Goal: Task Accomplishment & Management: Manage account settings

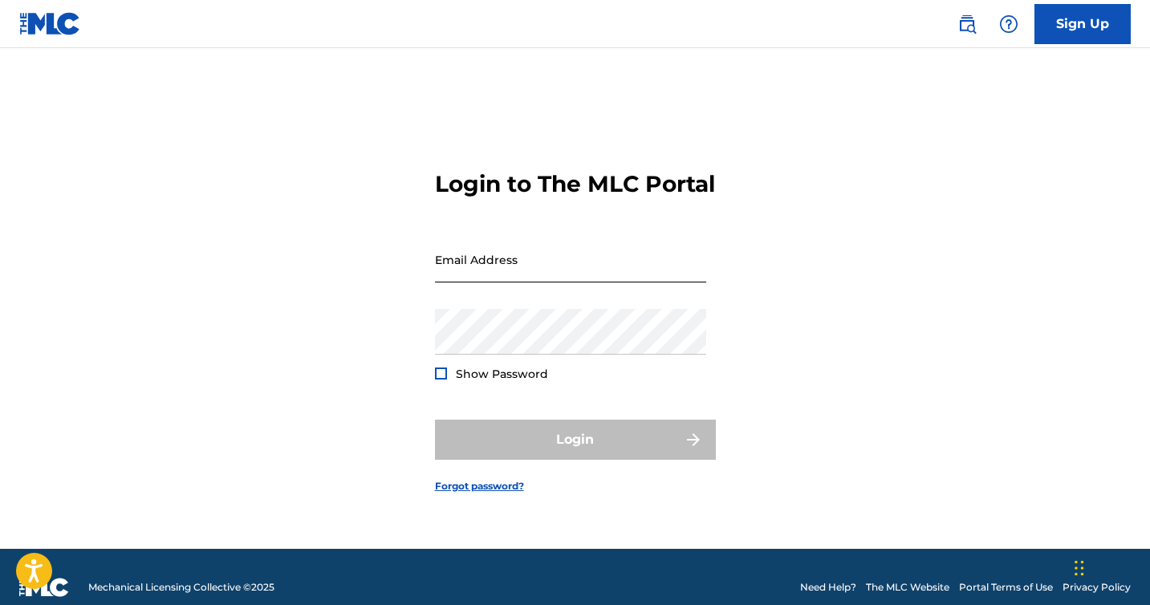
click at [446, 281] on input "Email Address" at bounding box center [570, 260] width 271 height 46
type input "[EMAIL_ADDRESS][DOMAIN_NAME]"
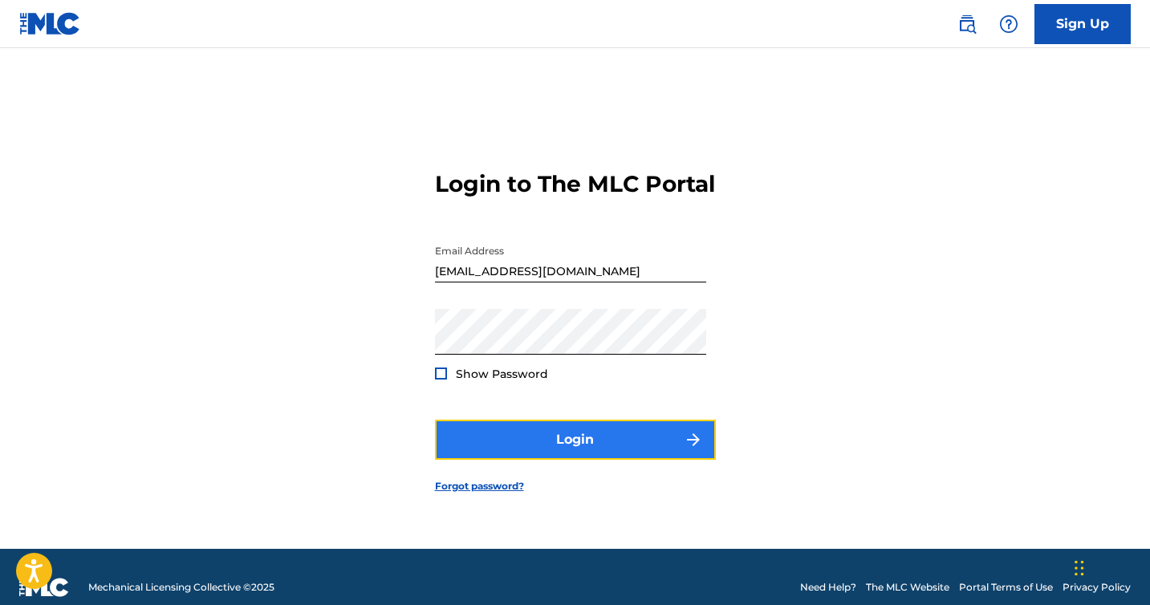
click at [579, 441] on button "Login" at bounding box center [575, 440] width 281 height 40
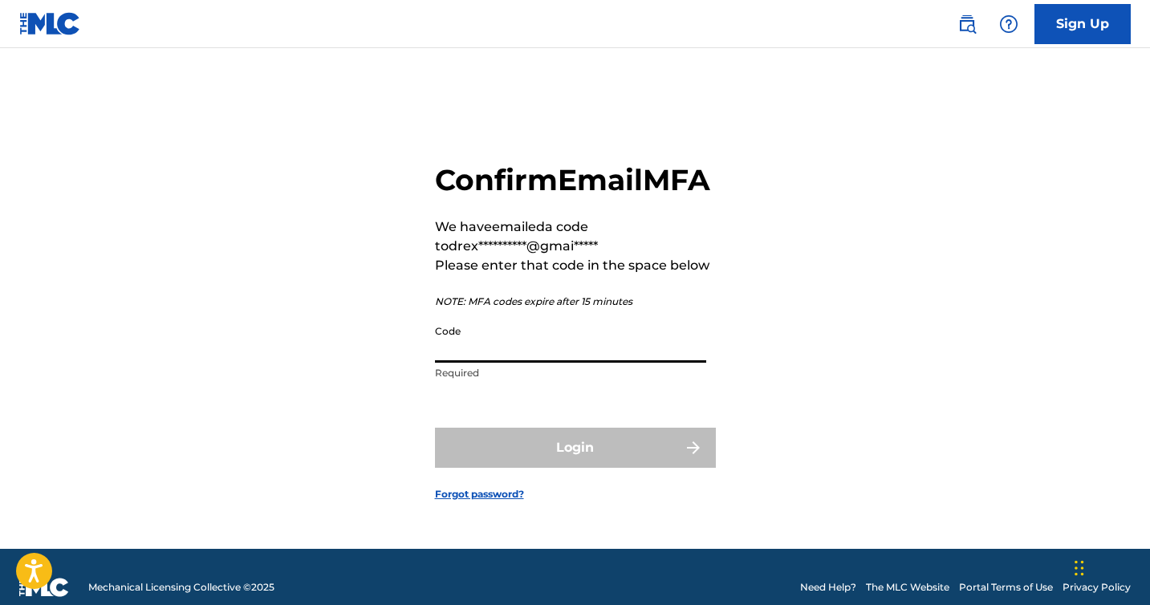
click at [481, 362] on input "Code" at bounding box center [570, 340] width 271 height 46
click at [465, 363] on input "Code" at bounding box center [570, 340] width 271 height 46
paste input "140753"
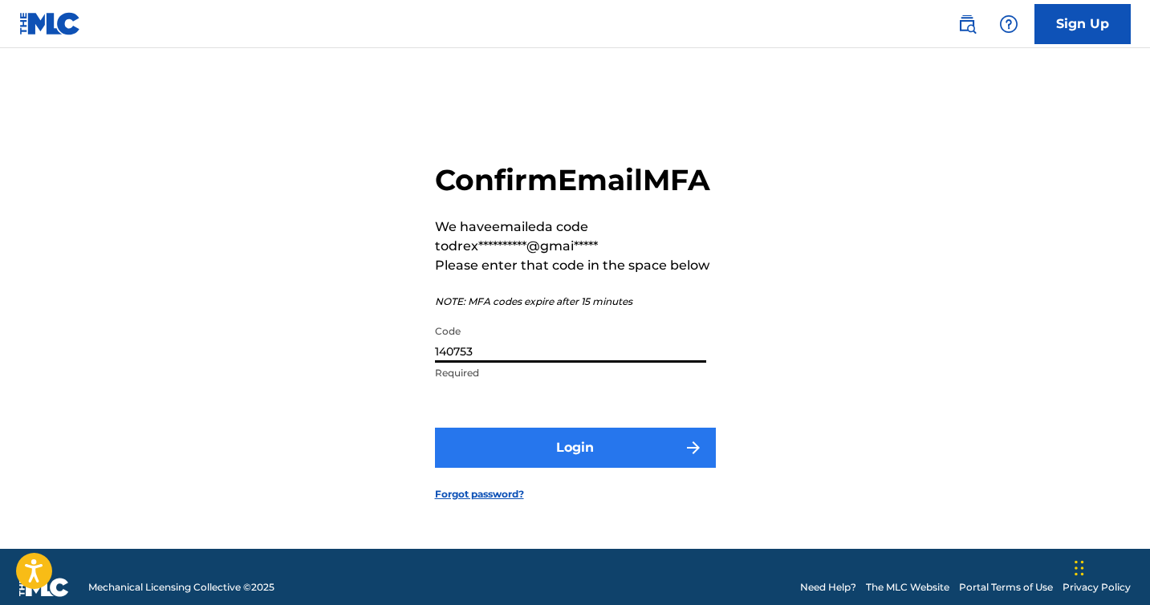
type input "140753"
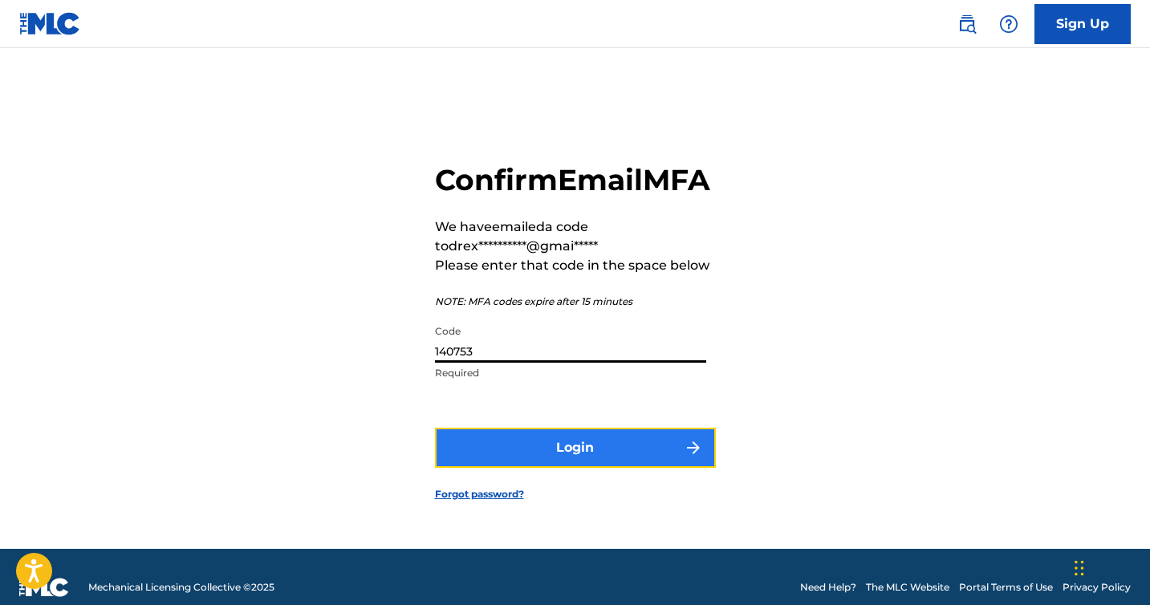
click at [491, 449] on button "Login" at bounding box center [575, 448] width 281 height 40
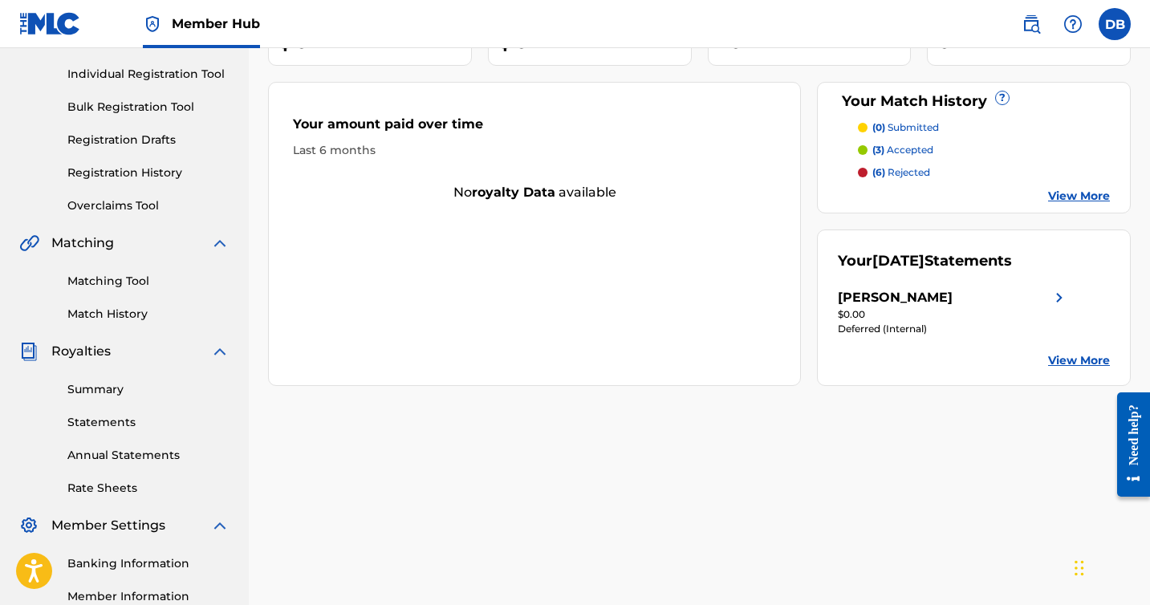
scroll to position [196, 0]
click at [96, 382] on link "Summary" at bounding box center [148, 388] width 162 height 17
